Goal: Information Seeking & Learning: Learn about a topic

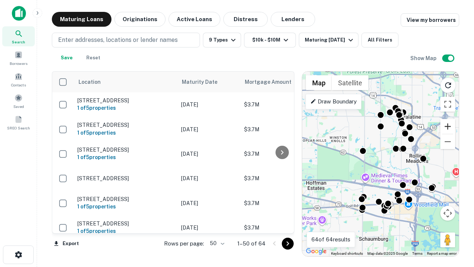
click at [448, 126] on button "Zoom in" at bounding box center [448, 126] width 15 height 15
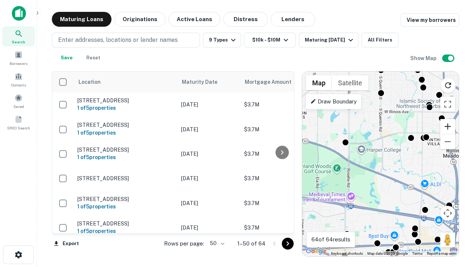
click at [448, 126] on button "Zoom in" at bounding box center [448, 126] width 15 height 15
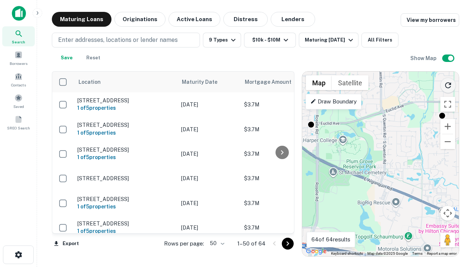
click at [448, 84] on icon "Reload search area" at bounding box center [448, 85] width 9 height 9
